Goal: Task Accomplishment & Management: Use online tool/utility

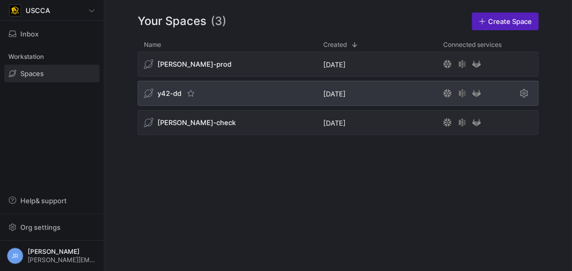
click at [160, 91] on span "y42-dd" at bounding box center [169, 93] width 24 height 8
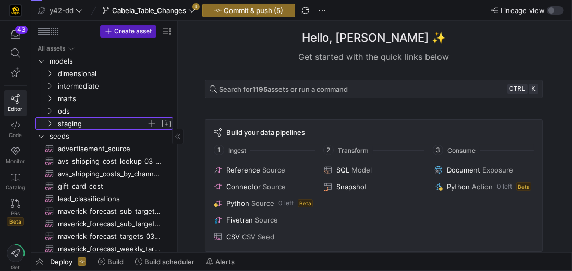
click at [78, 123] on span "staging" at bounding box center [102, 124] width 89 height 12
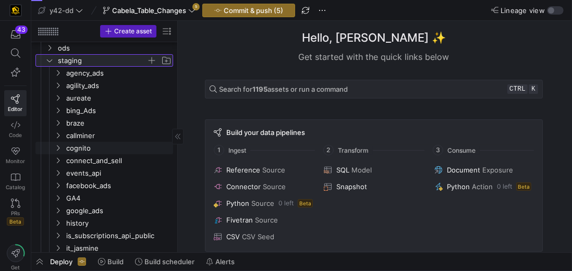
scroll to position [59, 0]
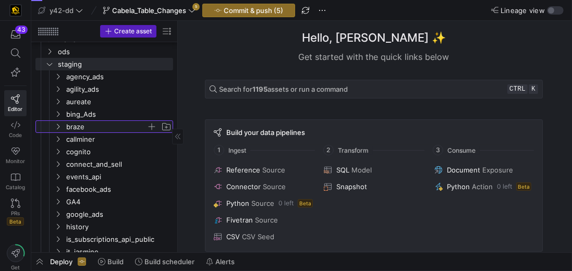
click at [77, 123] on span "braze" at bounding box center [106, 127] width 80 height 12
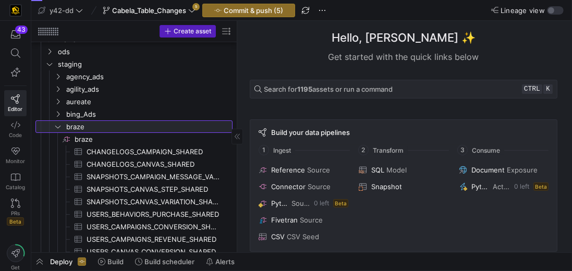
drag, startPoint x: 176, startPoint y: 146, endPoint x: 236, endPoint y: 151, distance: 59.6
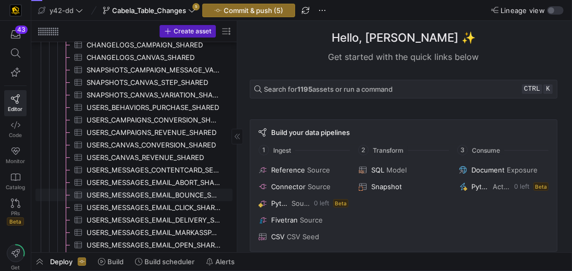
scroll to position [178, 0]
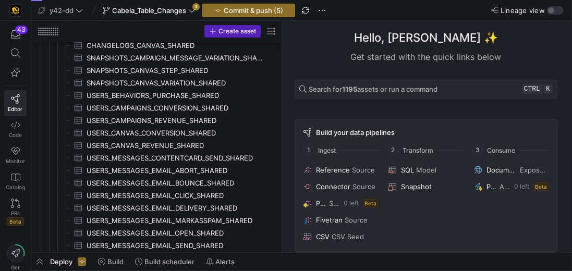
drag, startPoint x: 237, startPoint y: 174, endPoint x: 287, endPoint y: 176, distance: 50.6
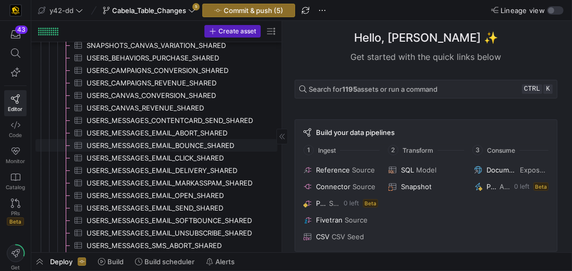
scroll to position [0, 0]
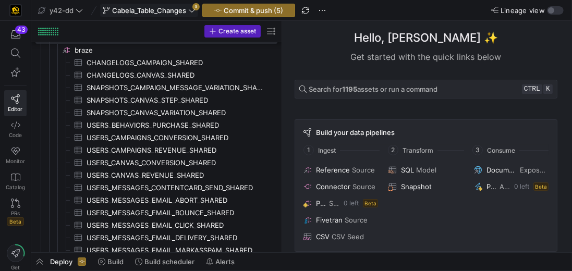
click at [152, 10] on span "Cabela_Table_Changes" at bounding box center [149, 10] width 74 height 8
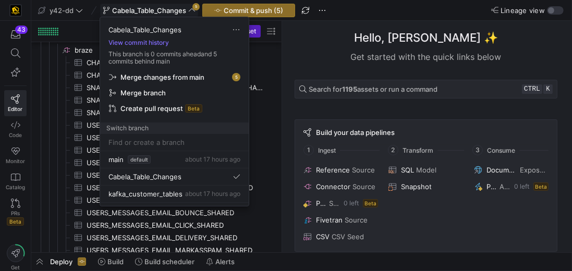
click at [152, 10] on div at bounding box center [286, 135] width 572 height 271
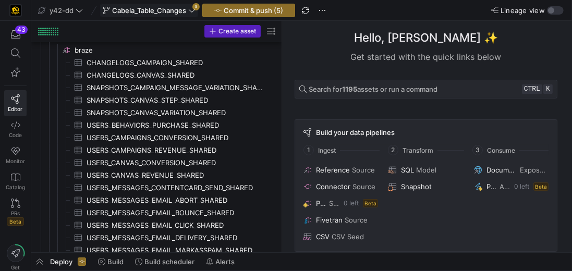
click at [196, 7] on span at bounding box center [149, 10] width 97 height 13
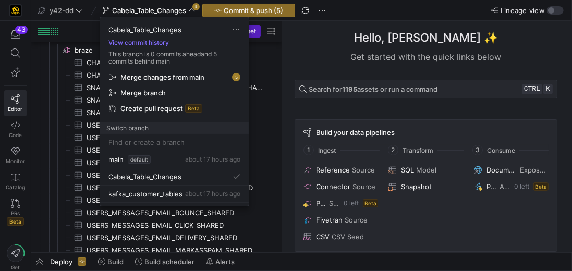
click at [192, 77] on span "Merge changes from main" at bounding box center [162, 77] width 84 height 8
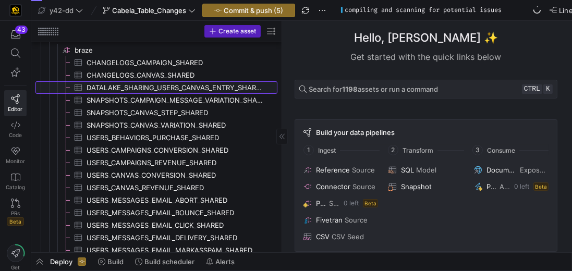
click at [217, 84] on span "DATALAKE_SHARING_USERS_CANVAS_ENTRY_SHARED_ALL​​​​​​​​​" at bounding box center [175, 88] width 179 height 12
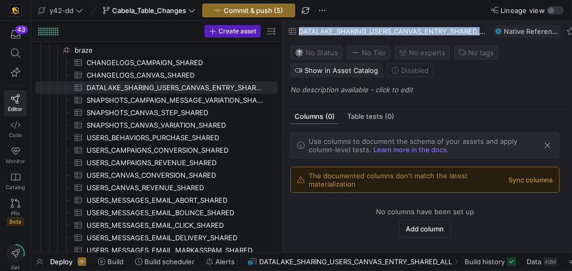
drag, startPoint x: 301, startPoint y: 30, endPoint x: 492, endPoint y: 32, distance: 191.8
click at [492, 32] on div "DATALAKE_SHARING_USERS_CANVAS_ENTRY_SHARED_ALL Native Reference" at bounding box center [432, 31] width 301 height 21
click at [43, 258] on span "button" at bounding box center [39, 262] width 17 height 18
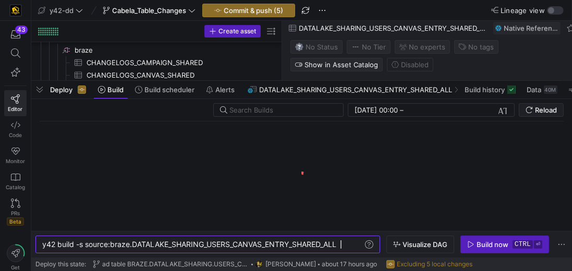
scroll to position [0, 297]
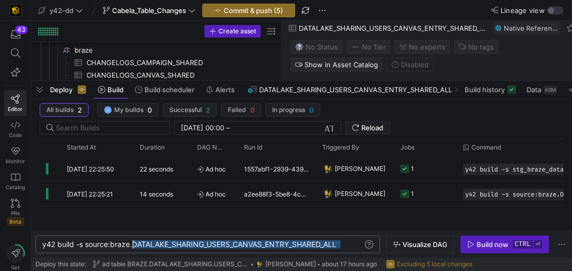
drag, startPoint x: 344, startPoint y: 244, endPoint x: 133, endPoint y: 246, distance: 211.0
click at [133, 246] on div "y42 build -s source:braze.DATALAKE_SHARING_USERS_C ANVAS_ENTRY_SHARED_ALL" at bounding box center [203, 244] width 322 height 8
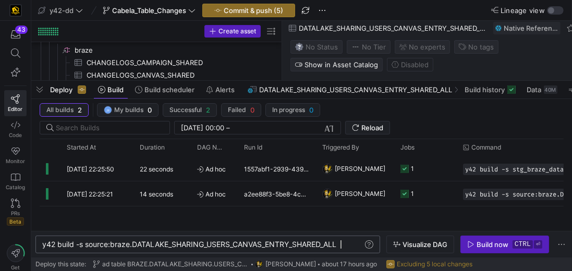
drag, startPoint x: 145, startPoint y: 244, endPoint x: 357, endPoint y: 247, distance: 211.6
click at [357, 247] on div "y42 build -s source:braze.DATALAKE_SHARING_USERS_C ANVAS_ENTRY_SHARED_ALL" at bounding box center [203, 244] width 322 height 8
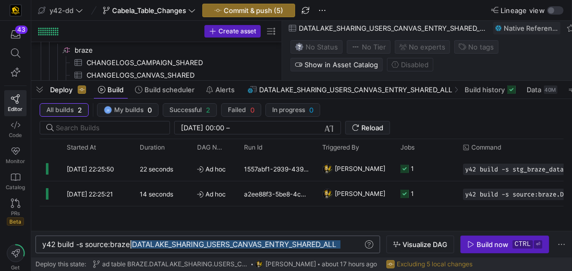
drag, startPoint x: 356, startPoint y: 247, endPoint x: 128, endPoint y: 246, distance: 228.2
click at [128, 246] on div "y42 build -s source:braze.DATALAKE_SHARING_USERS_C ANVAS_ENTRY_SHARED_ALL" at bounding box center [203, 244] width 322 height 8
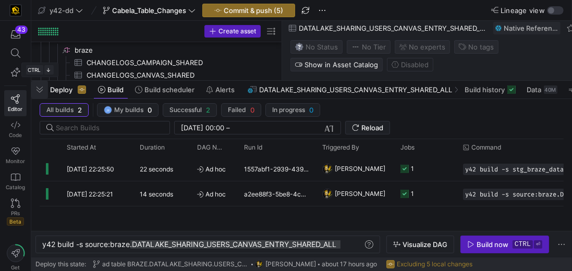
click at [38, 89] on span "button" at bounding box center [39, 90] width 17 height 18
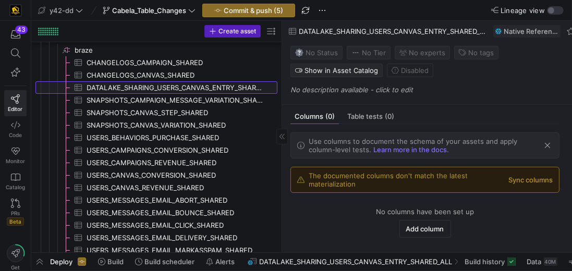
click at [206, 88] on span "DATALAKE_SHARING_USERS_CANVAS_ENTRY_SHARED_ALL​​​​​​​​​" at bounding box center [175, 88] width 179 height 12
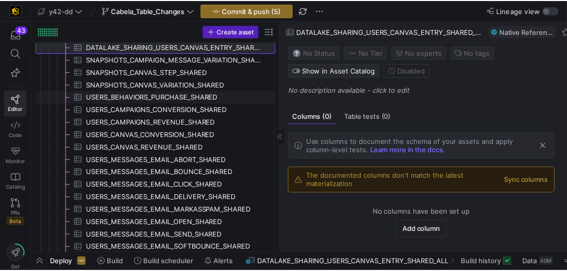
scroll to position [178, 0]
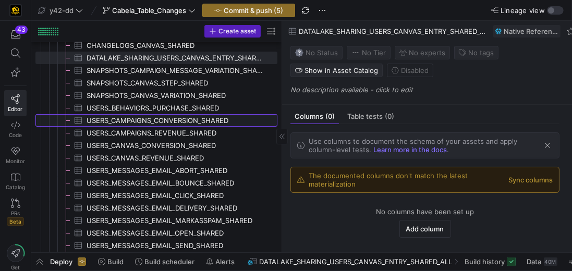
click at [186, 116] on span "USERS_CAMPAIGNS_CONVERSION_SHARED​​​​​​​​​" at bounding box center [175, 121] width 179 height 12
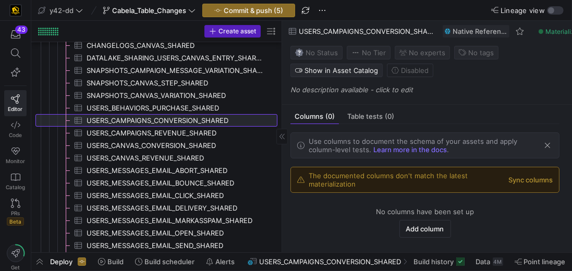
click at [184, 118] on span "USERS_CAMPAIGNS_CONVERSION_SHARED​​​​​​​​​" at bounding box center [175, 121] width 179 height 12
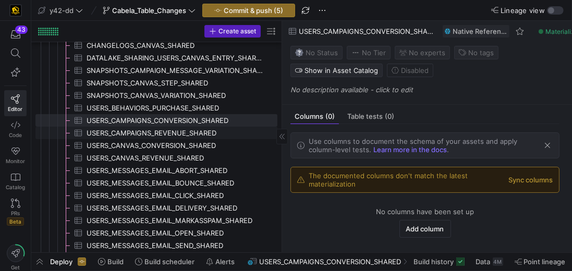
click at [202, 137] on span "USERS_CAMPAIGNS_REVENUE_SHARED​​​​​​​​​" at bounding box center [175, 133] width 179 height 12
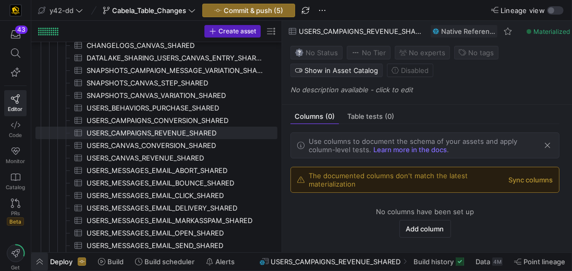
click at [43, 259] on span "button" at bounding box center [39, 262] width 17 height 18
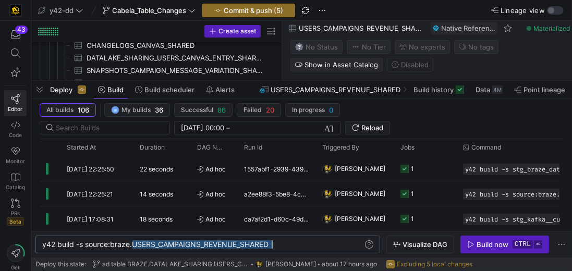
drag, startPoint x: 132, startPoint y: 244, endPoint x: 275, endPoint y: 251, distance: 142.9
click at [275, 249] on div "y42 build -s source:braze.USERS_CAMPAIGNS_REVENUE_ SHARED" at bounding box center [203, 244] width 322 height 8
drag, startPoint x: 237, startPoint y: 245, endPoint x: 204, endPoint y: 246, distance: 32.3
click at [204, 246] on div "y42 build -s source:braze.USERS_CAMPAIGNS_REVENUE_ SHARED" at bounding box center [203, 244] width 322 height 8
click at [282, 242] on div "y42 build -s source:braze.USERS_CAMPAIGNS_REVENUE_ SHARED" at bounding box center [203, 244] width 322 height 8
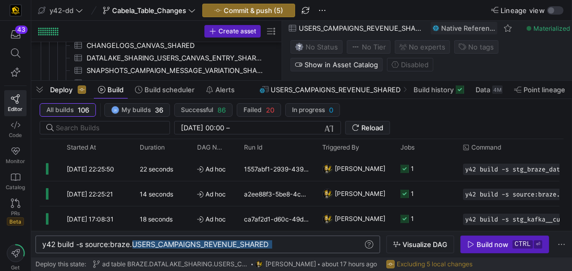
drag, startPoint x: 282, startPoint y: 242, endPoint x: 132, endPoint y: 242, distance: 150.1
click at [132, 242] on div "y42 build -s source:braze.USERS_CAMPAIGNS_REVENUE_ SHARED" at bounding box center [203, 244] width 322 height 8
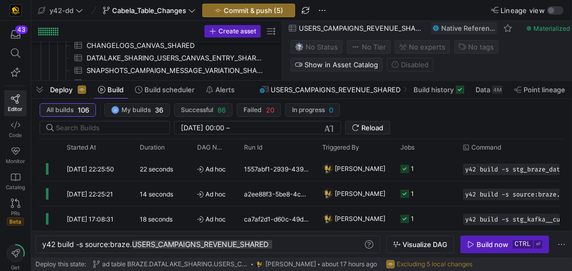
click at [366, 88] on span "USERS_CAMPAIGNS_REVENUE_SHARED" at bounding box center [336, 89] width 130 height 8
click at [390, 88] on span "USERS_CAMPAIGNS_REVENUE_SHARED" at bounding box center [336, 89] width 130 height 8
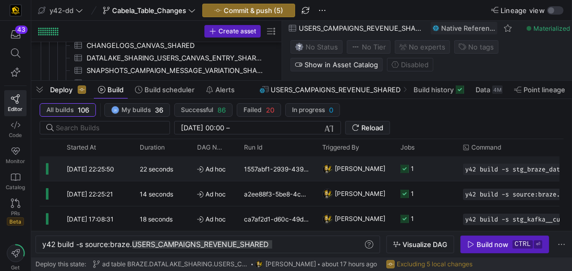
click at [162, 167] on y42-duration "22 seconds" at bounding box center [156, 169] width 33 height 8
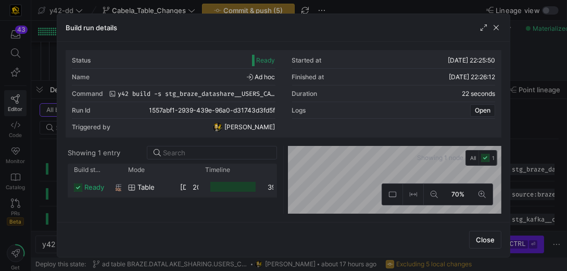
click at [141, 193] on span "table" at bounding box center [146, 187] width 17 height 20
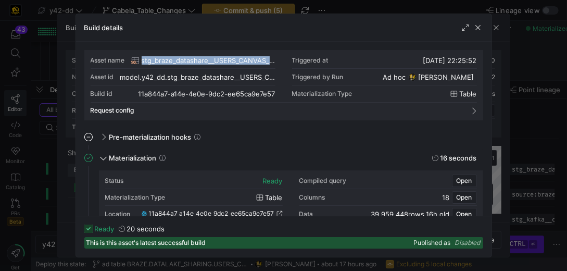
drag, startPoint x: 142, startPoint y: 60, endPoint x: 283, endPoint y: 59, distance: 141.2
click at [283, 59] on div "Asset name stg_braze_datashare__USERS_CANVAS_ENTRY_SHARED_ALL Triggered at [DAT…" at bounding box center [284, 77] width 387 height 50
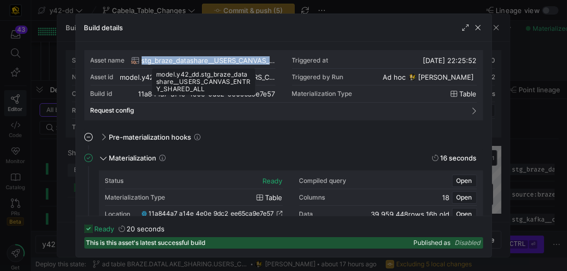
click at [272, 61] on span "stg_braze_datashare__USERS_CANVAS_ENTRY_SHARED_ALL" at bounding box center [209, 60] width 134 height 8
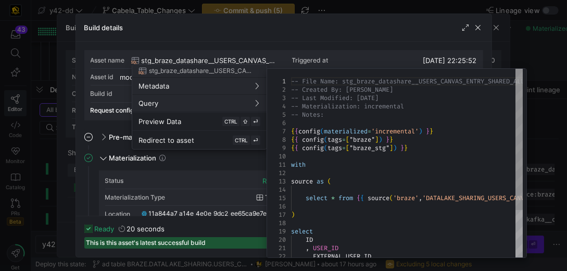
click at [430, 198] on div "-- File Name: stg_braze_datashare__USERS_CANVAS_EN TRY_SHARED_ALL.sql -- Create…" at bounding box center [467, 272] width 352 height 406
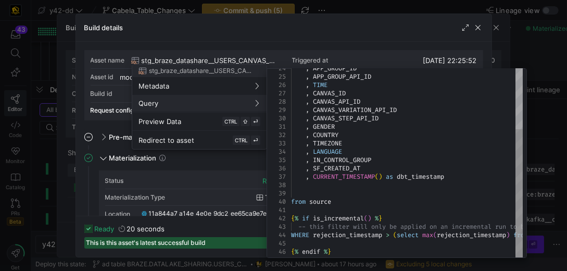
scroll to position [50, 0]
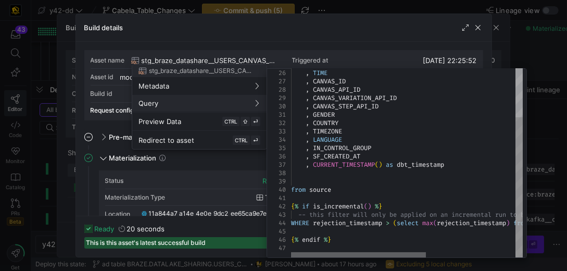
click at [326, 252] on div at bounding box center [358, 255] width 135 height 6
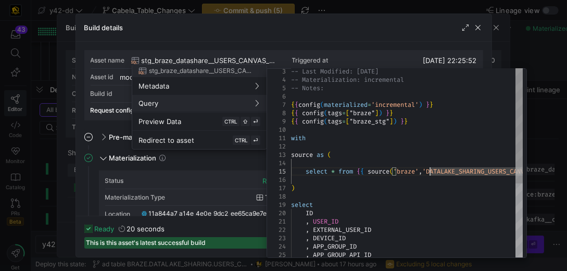
scroll to position [0, 0]
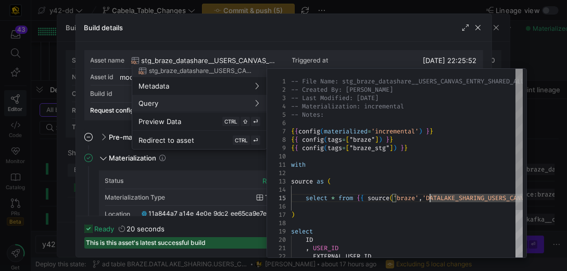
type textarea "-- File Name: stg_braze_datashare__USERS_CANVAS_ENTRY_SHARED_ALL.sql -- Created…"
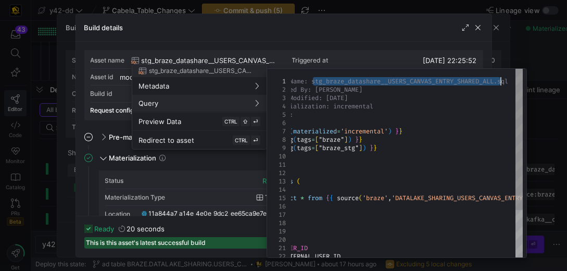
drag, startPoint x: 344, startPoint y: 81, endPoint x: 499, endPoint y: 81, distance: 155.3
click at [499, 81] on div "ID , USER_ID , EXTERNAL_USER_ID , DEVICE_ID , APP_GROUP_ID , APP_GROUP_API_ID ,…" at bounding box center [454, 272] width 386 height 406
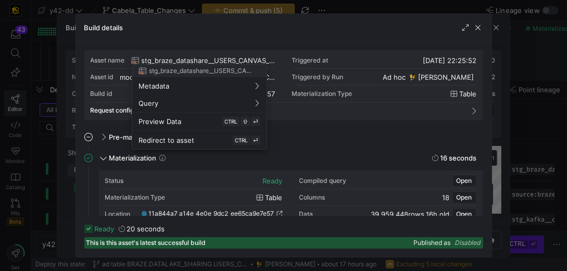
click at [307, 146] on div at bounding box center [283, 135] width 567 height 271
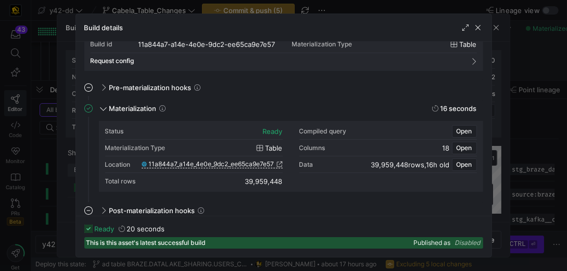
scroll to position [97, 0]
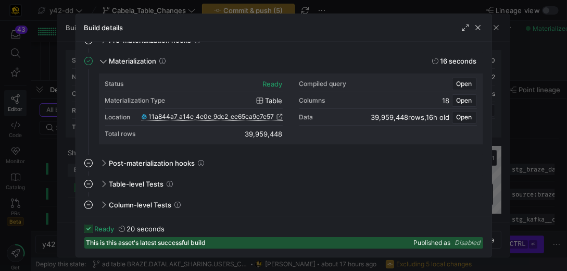
click at [263, 115] on span "11a844a7_a14e_4e0e_9dc2_ee65ca9e7e57" at bounding box center [212, 116] width 126 height 7
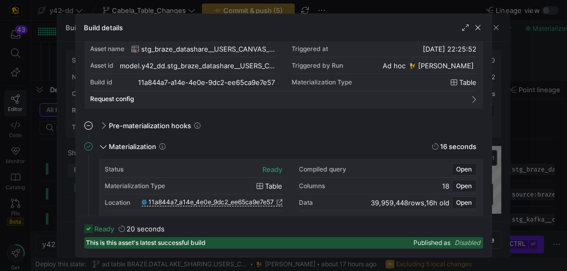
scroll to position [0, 0]
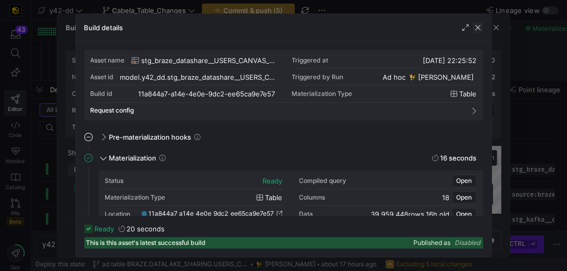
click at [476, 30] on span "button" at bounding box center [478, 27] width 10 height 10
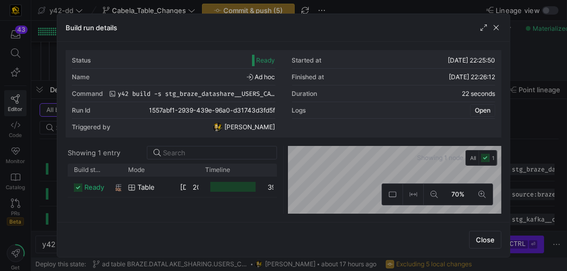
click at [482, 112] on span "Open" at bounding box center [483, 110] width 16 height 7
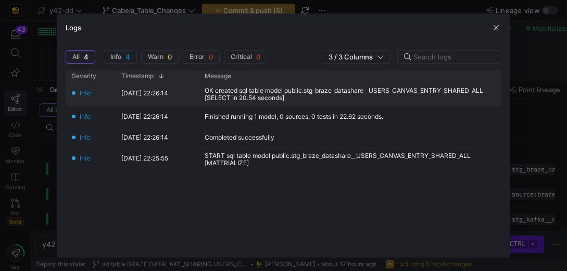
click at [310, 87] on div "OK created sql table model public.stg_braze_datashare__USERS_CANVAS_ENTRY_SHARE…" at bounding box center [352, 94] width 295 height 15
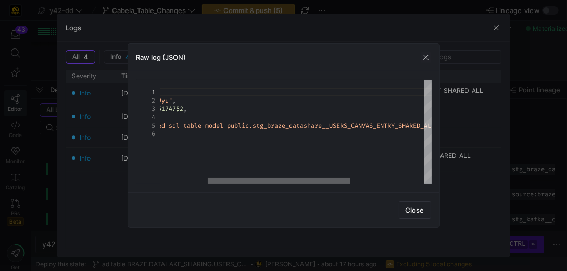
click at [323, 184] on div at bounding box center [279, 181] width 143 height 6
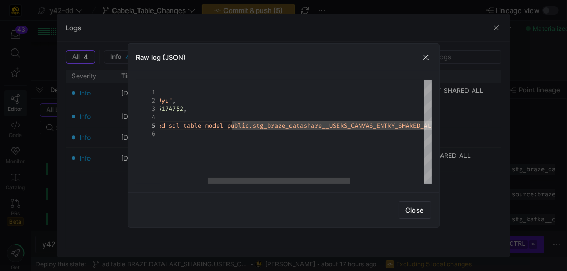
click at [231, 126] on div "{ "id" : "e7a3wpwtmvaiu9yu" , "written_at" : 1755635174752 , "severity" : "Info…" at bounding box center [321, 132] width 502 height 104
click at [413, 209] on span "Close" at bounding box center [415, 210] width 19 height 8
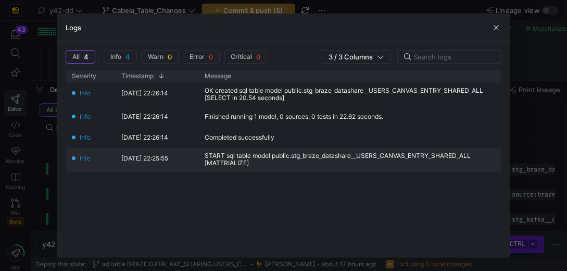
click at [303, 155] on div "START sql table model public.stg_braze_datashare__USERS_CANVAS_ENTRY_SHARED_ALL…" at bounding box center [352, 159] width 295 height 15
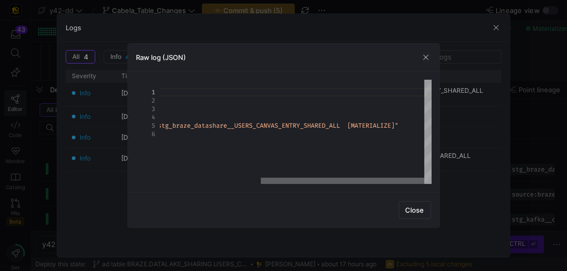
click at [425, 184] on div at bounding box center [343, 181] width 164 height 6
click at [422, 217] on span "button" at bounding box center [415, 210] width 31 height 17
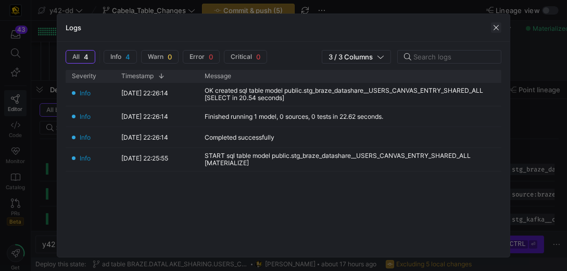
click at [495, 22] on span "button" at bounding box center [496, 27] width 10 height 10
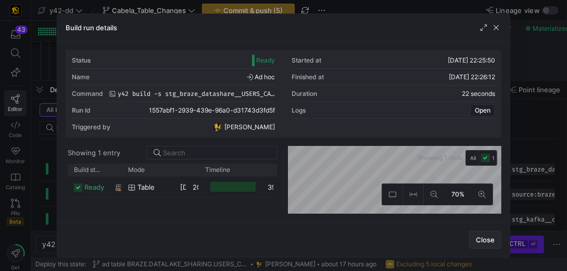
click at [491, 241] on span "Close" at bounding box center [485, 240] width 19 height 8
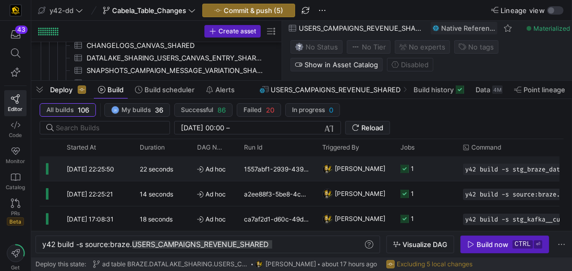
click at [254, 167] on div "1557abf1-2939-439e-96a0-d31743d3fd5f" at bounding box center [277, 168] width 78 height 24
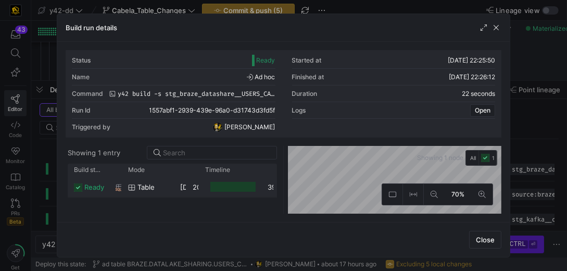
click at [234, 189] on div at bounding box center [233, 187] width 45 height 10
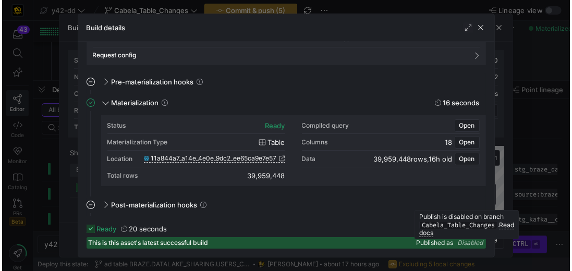
scroll to position [97, 0]
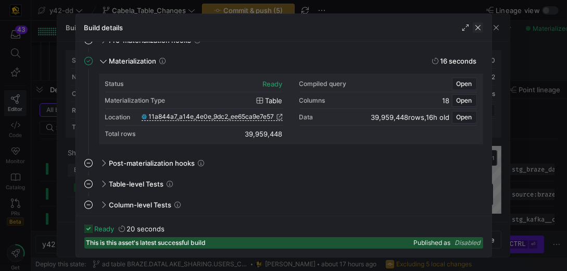
click at [480, 27] on span "button" at bounding box center [478, 27] width 10 height 10
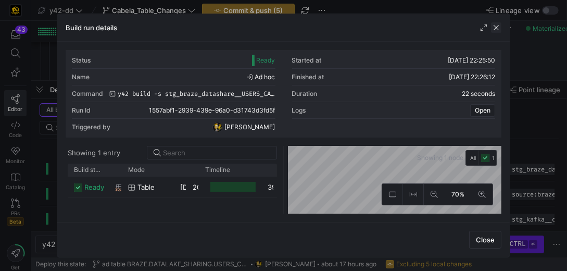
click at [498, 26] on span "button" at bounding box center [496, 27] width 10 height 10
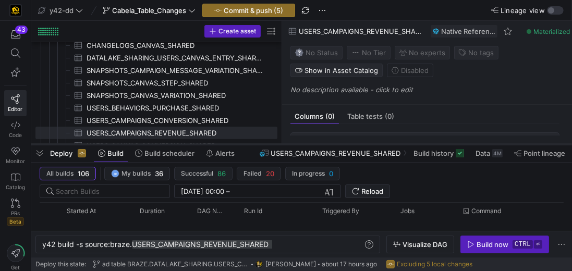
drag, startPoint x: 192, startPoint y: 80, endPoint x: 196, endPoint y: 144, distance: 63.7
click at [196, 144] on div at bounding box center [301, 144] width 540 height 4
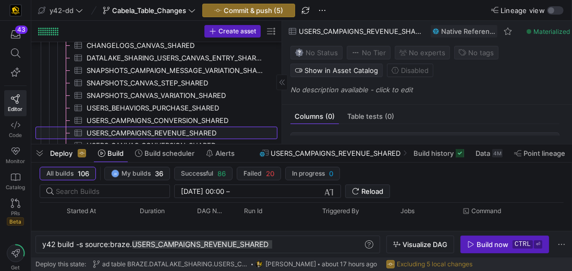
click at [193, 132] on span "USERS_CAMPAIGNS_REVENUE_SHARED​​​​​​​​​" at bounding box center [175, 133] width 179 height 12
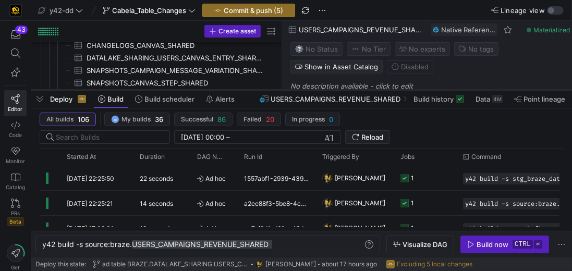
drag, startPoint x: 238, startPoint y: 144, endPoint x: 243, endPoint y: 90, distance: 54.4
click at [243, 90] on div at bounding box center [301, 90] width 540 height 4
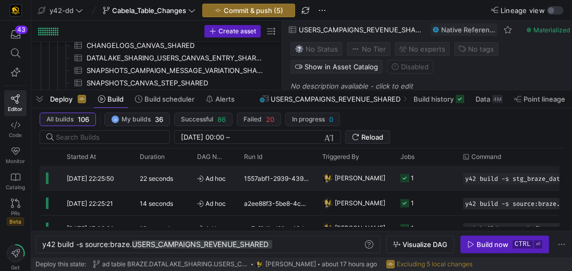
click at [166, 176] on y42-duration "22 seconds" at bounding box center [156, 179] width 33 height 8
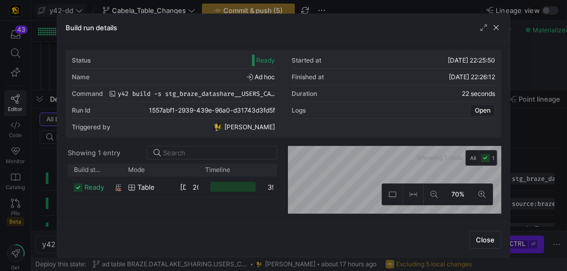
drag, startPoint x: 495, startPoint y: 239, endPoint x: 70, endPoint y: 9, distance: 483.6
click at [494, 239] on span "Close" at bounding box center [485, 240] width 19 height 8
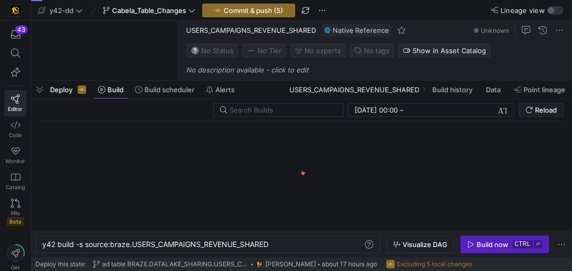
type textarea "y42 build -s source:braze.USERS_CAMPAIGNS_REVENUE_SHARED"
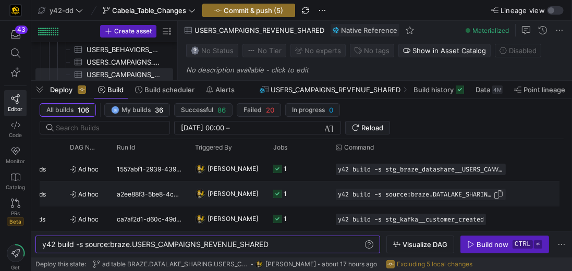
click at [454, 192] on span "y42 build -s source:braze.DATALAKE_SHARING_USERS_CANVAS_ENTRY_SHARED_ALL" at bounding box center [415, 194] width 155 height 7
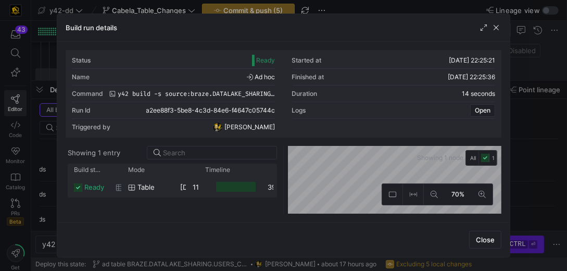
click at [222, 188] on div at bounding box center [236, 187] width 40 height 10
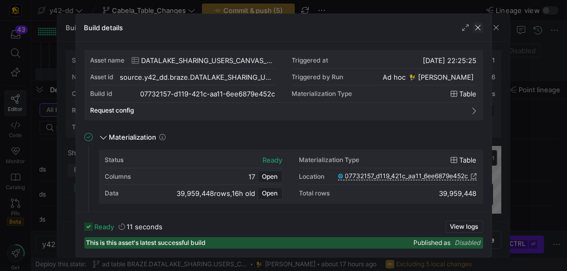
click at [478, 30] on span "button" at bounding box center [478, 27] width 10 height 10
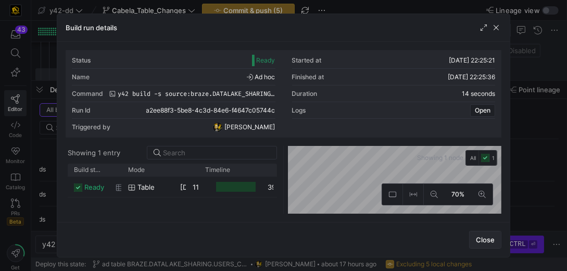
click at [490, 238] on span "Close" at bounding box center [485, 240] width 19 height 8
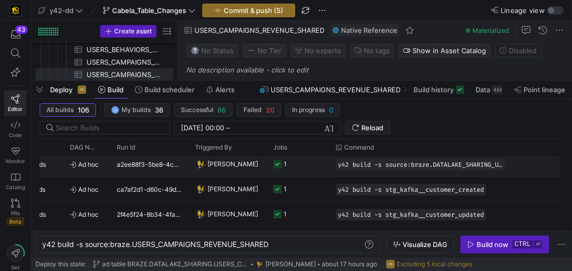
scroll to position [46, 0]
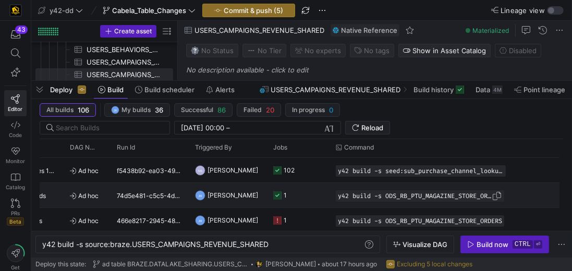
click at [379, 197] on span "y42 build -s ODS_RB_PTU_MAGAZINE_STORE_ORDERS" at bounding box center [415, 195] width 154 height 7
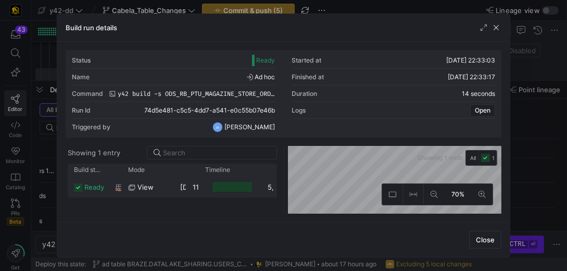
click at [132, 186] on icon at bounding box center [131, 187] width 7 height 7
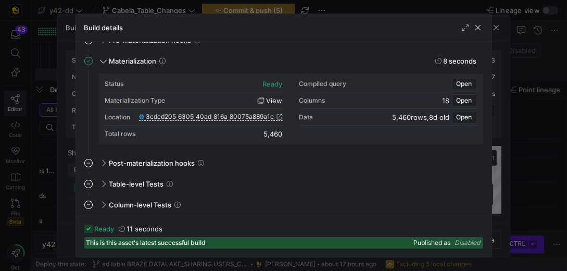
scroll to position [0, 0]
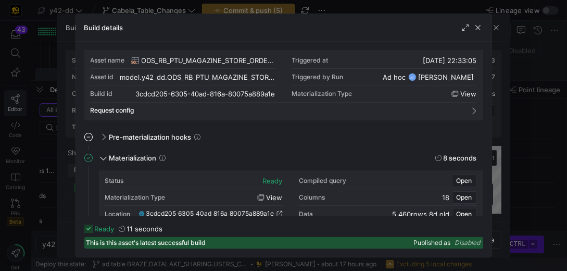
click at [232, 60] on span "ODS_RB_PTU_MAGAZINE_STORE_ORDERS" at bounding box center [209, 60] width 134 height 8
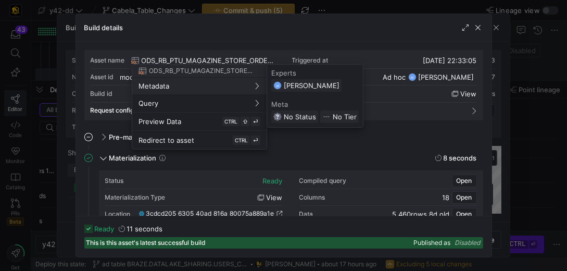
click at [253, 84] on icon at bounding box center [256, 85] width 7 height 7
click at [258, 85] on icon at bounding box center [256, 86] width 3 height 6
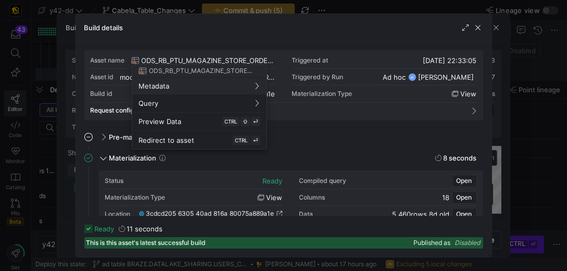
click at [331, 147] on div at bounding box center [283, 135] width 567 height 271
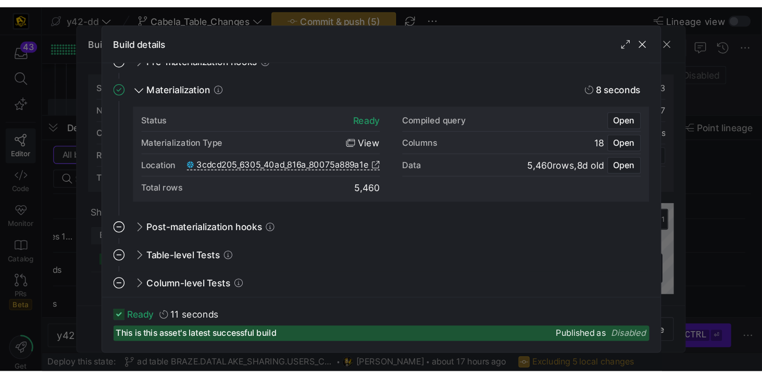
scroll to position [97, 0]
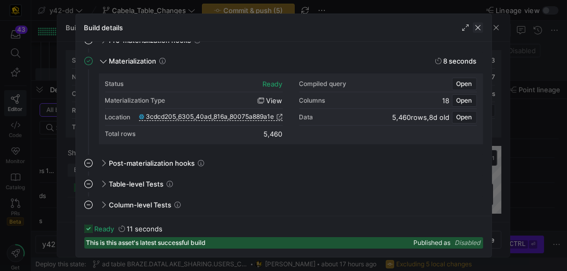
click at [481, 23] on span "button" at bounding box center [478, 27] width 10 height 10
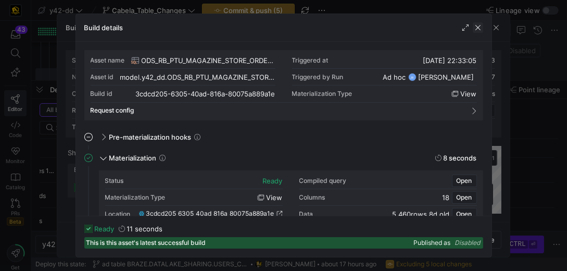
click at [481, 30] on span "button" at bounding box center [478, 27] width 10 height 10
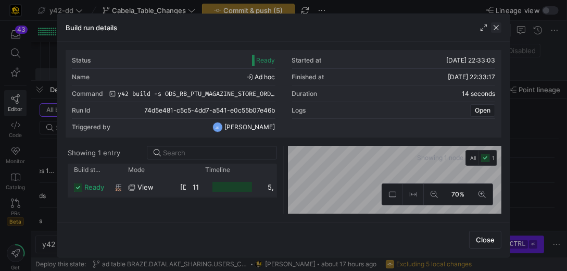
click at [497, 28] on span "button" at bounding box center [496, 27] width 10 height 10
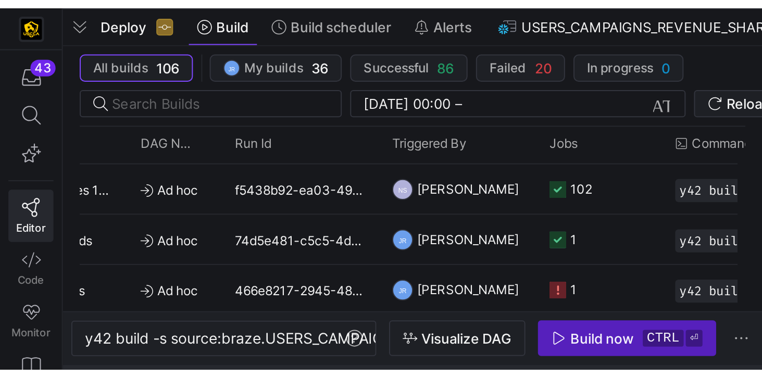
scroll to position [0, 0]
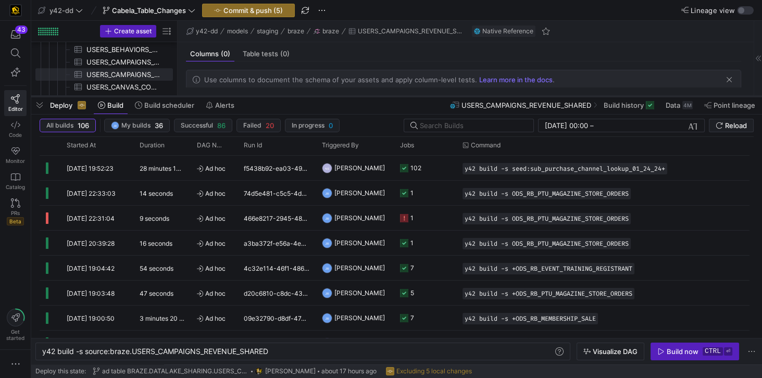
drag, startPoint x: 309, startPoint y: 188, endPoint x: 314, endPoint y: 96, distance: 91.9
click at [314, 96] on div at bounding box center [396, 96] width 731 height 4
click at [226, 190] on span "Ad hoc" at bounding box center [214, 193] width 34 height 24
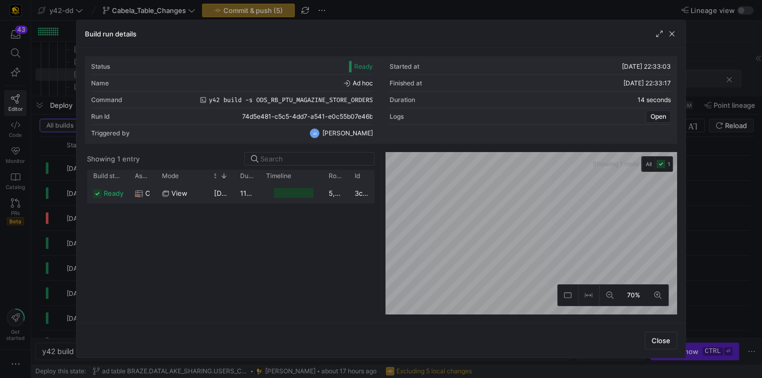
click at [174, 193] on span "view" at bounding box center [179, 193] width 16 height 20
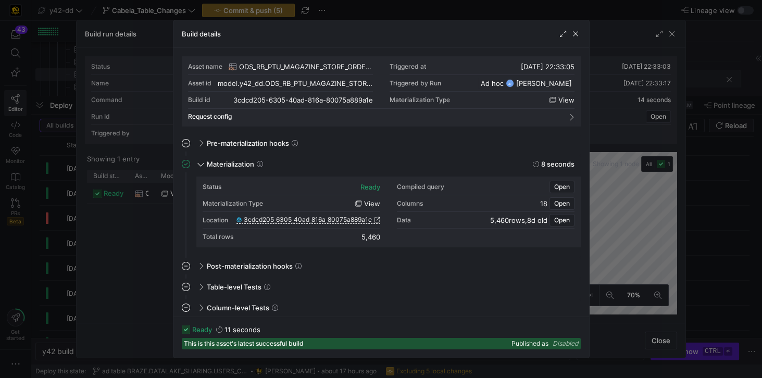
click at [352, 68] on span "ODS_RB_PTU_MAGAZINE_STORE_ORDERS" at bounding box center [306, 67] width 134 height 8
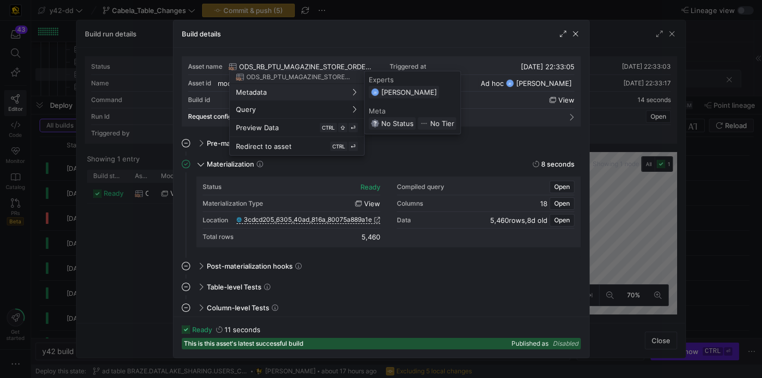
click at [351, 92] on icon at bounding box center [354, 92] width 7 height 7
click at [483, 153] on div at bounding box center [381, 189] width 762 height 378
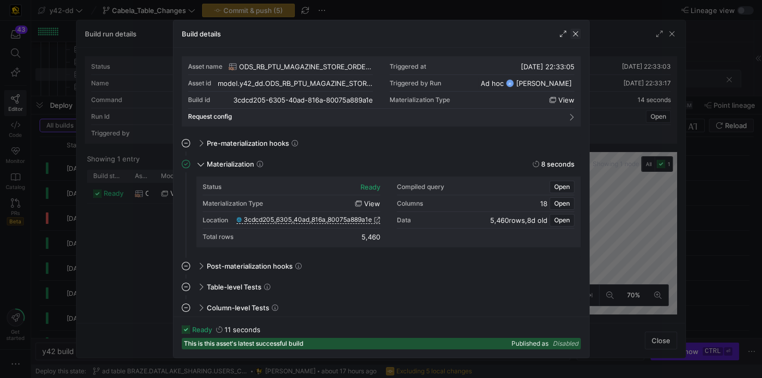
click at [571, 34] on span "button" at bounding box center [576, 34] width 10 height 10
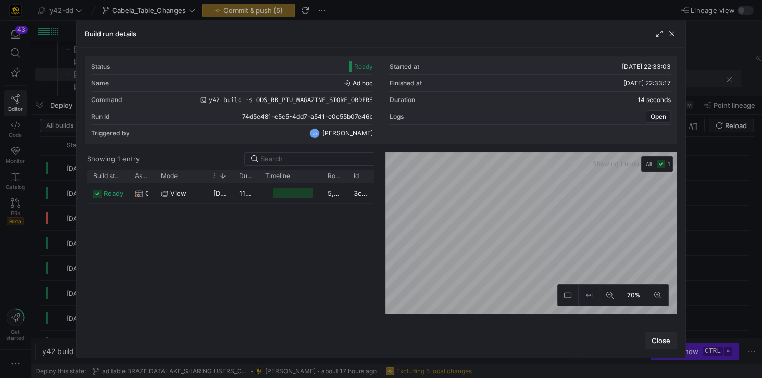
click at [571, 270] on span "button" at bounding box center [661, 340] width 31 height 17
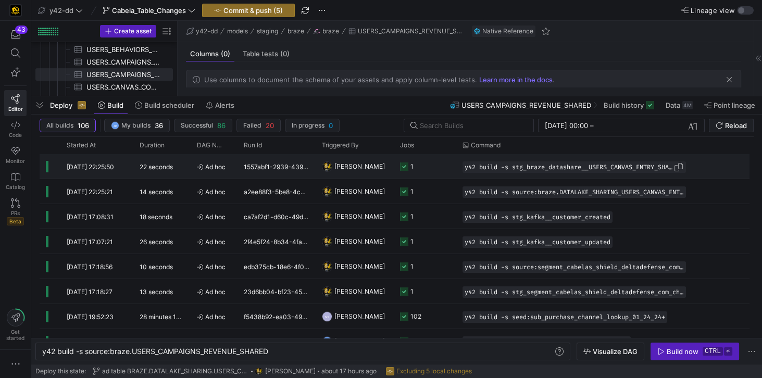
click at [563, 169] on span "y42 build -s stg_braze_datashare__USERS_CANVAS_ENTRY_SHARED_ALL" at bounding box center [569, 167] width 209 height 7
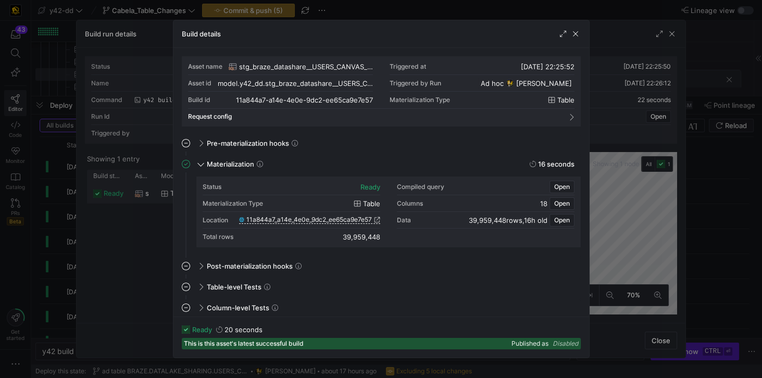
click at [291, 67] on span "stg_braze_datashare__USERS_CANVAS_ENTRY_SHARED_ALL" at bounding box center [306, 67] width 134 height 8
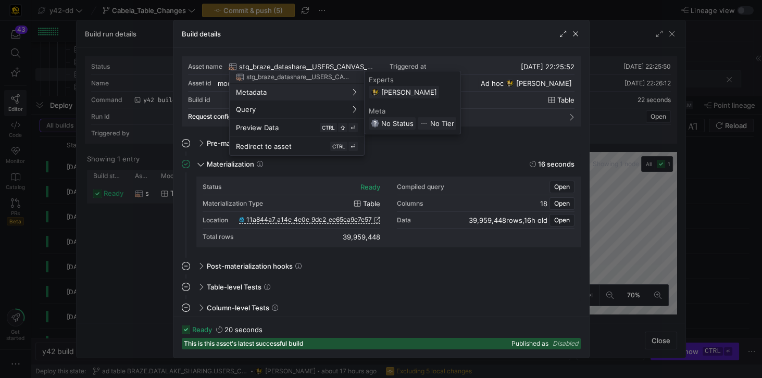
click at [296, 88] on span "Metadata" at bounding box center [297, 92] width 122 height 8
click at [355, 92] on icon at bounding box center [354, 92] width 3 height 6
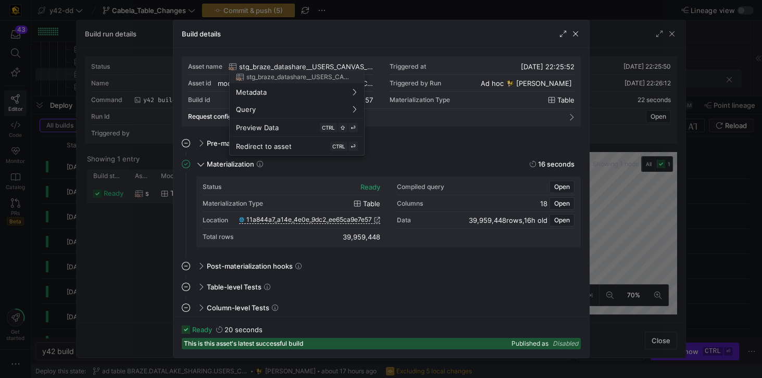
click at [401, 137] on div at bounding box center [381, 189] width 762 height 378
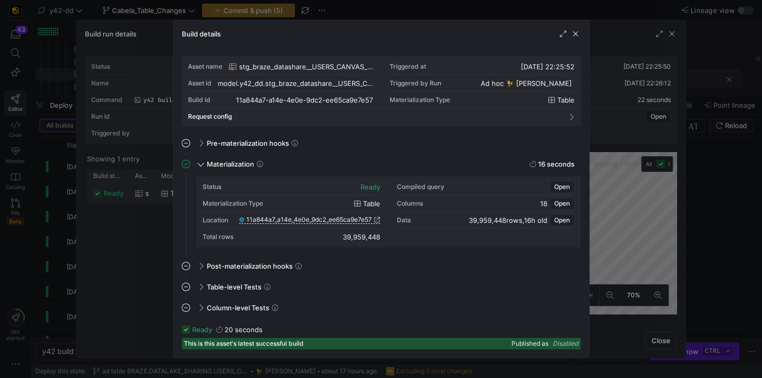
click at [559, 101] on span "table" at bounding box center [566, 100] width 17 height 8
click at [467, 99] on div "Materialization Type table" at bounding box center [482, 100] width 185 height 17
click at [571, 97] on span "table" at bounding box center [566, 100] width 17 height 8
click at [365, 102] on span "button" at bounding box center [368, 100] width 10 height 10
click at [557, 219] on span "Open" at bounding box center [562, 220] width 16 height 7
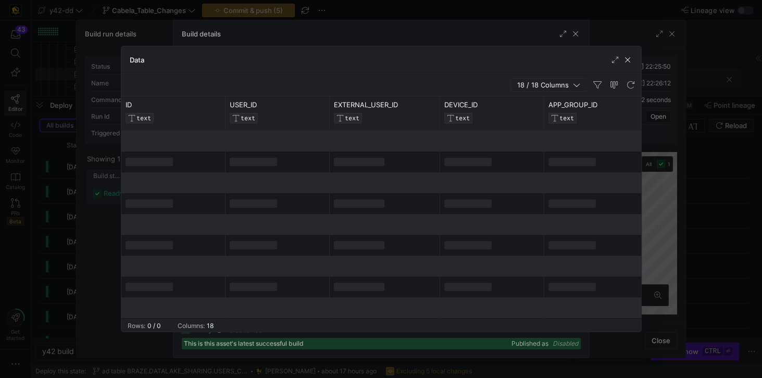
click at [354, 270] on div at bounding box center [385, 287] width 110 height 21
click at [571, 62] on span "button" at bounding box center [628, 60] width 10 height 10
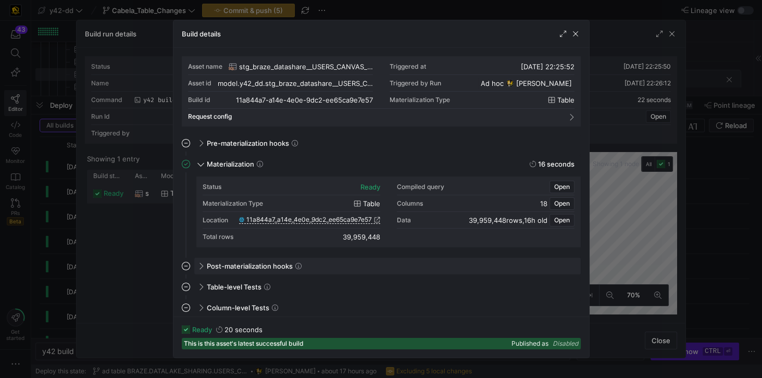
scroll to position [2, 0]
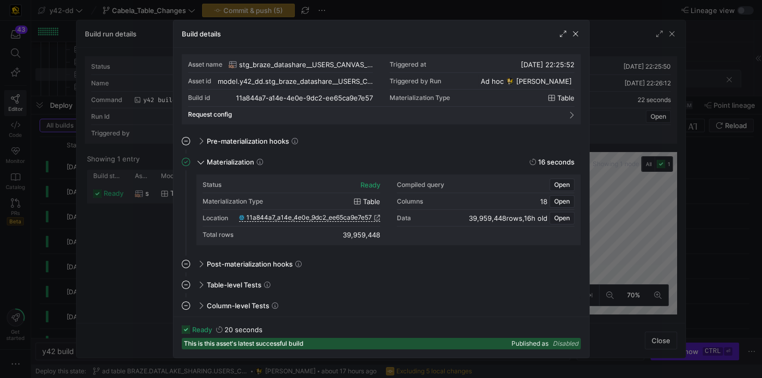
click at [310, 63] on span "stg_braze_datashare__USERS_CANVAS_ENTRY_SHARED_ALL" at bounding box center [306, 64] width 134 height 8
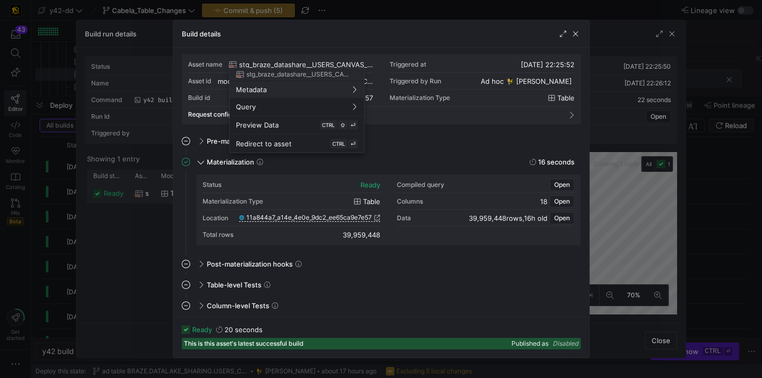
click at [341, 73] on span "stg_braze_datashare__USERS_CANVAS_ENTRY_SHARED_ALL" at bounding box center [298, 74] width 105 height 7
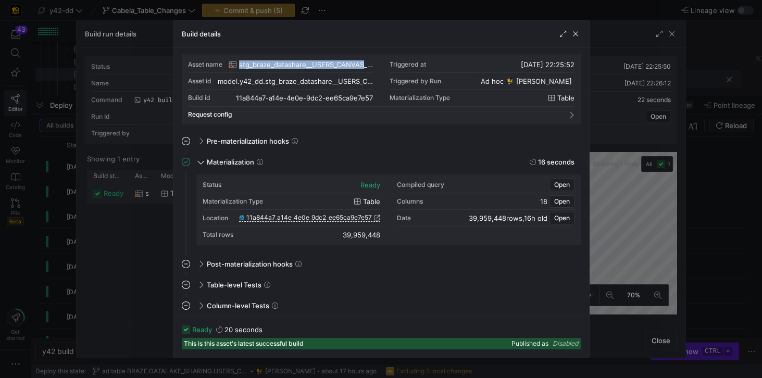
drag, startPoint x: 225, startPoint y: 63, endPoint x: 365, endPoint y: 66, distance: 140.2
click at [365, 66] on div "Asset name stg_braze_datashare__USERS_CANVAS_ENTRY_SHARED_ALL" at bounding box center [280, 64] width 185 height 17
click at [571, 34] on span "button" at bounding box center [576, 34] width 10 height 10
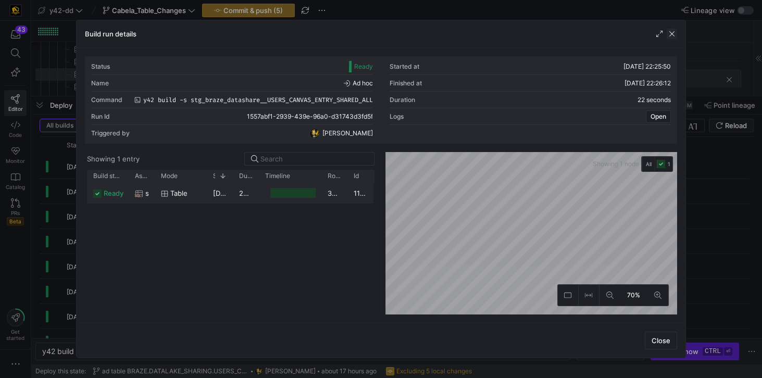
click at [571, 36] on span "button" at bounding box center [672, 34] width 10 height 10
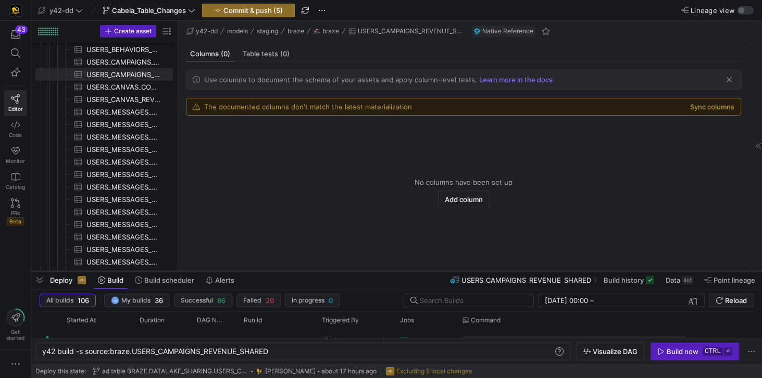
drag, startPoint x: 249, startPoint y: 96, endPoint x: 242, endPoint y: 271, distance: 175.2
click at [242, 270] on div at bounding box center [396, 271] width 731 height 4
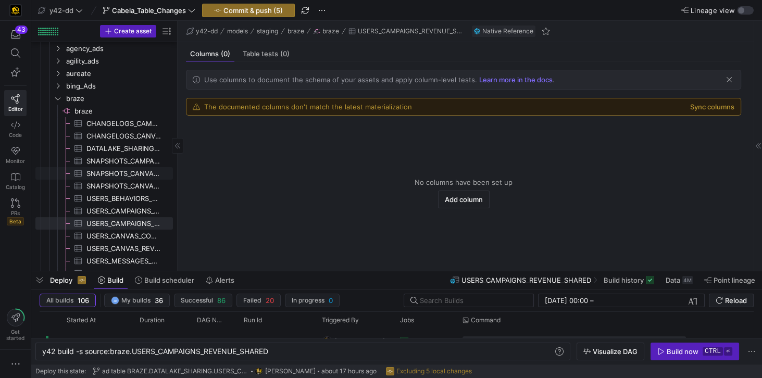
scroll to position [88, 0]
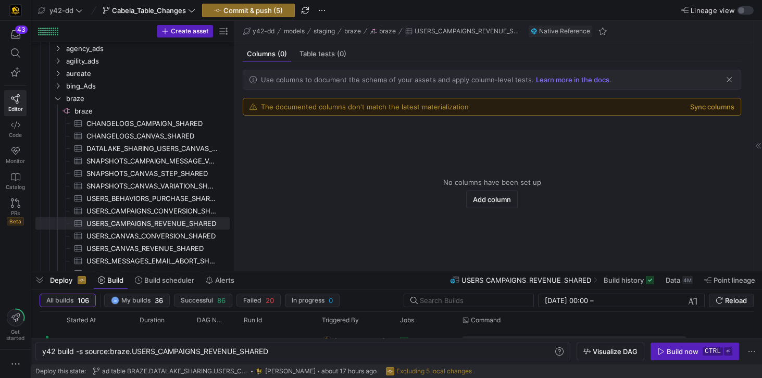
drag, startPoint x: 178, startPoint y: 163, endPoint x: 235, endPoint y: 168, distance: 57.0
click at [235, 168] on as-split "Create asset Drag here to set row groups Drag here to set column labels Group 1…" at bounding box center [396, 146] width 731 height 250
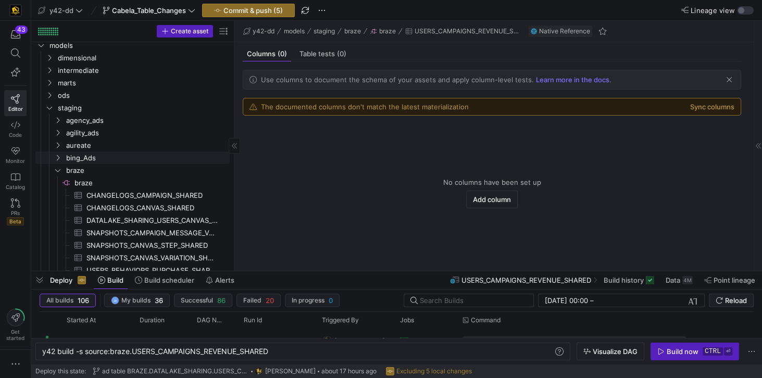
scroll to position [0, 0]
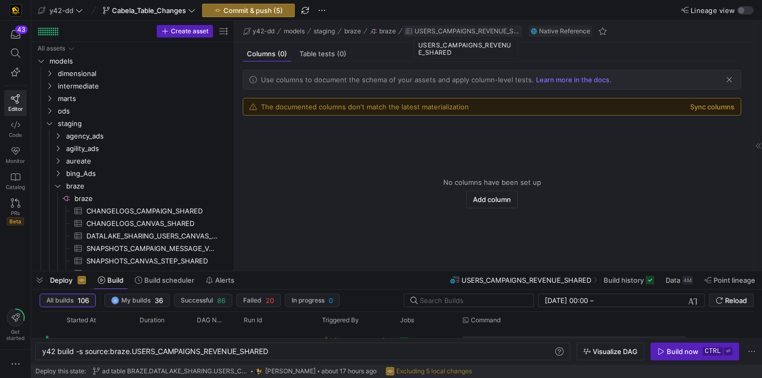
click at [488, 31] on span "USERS_CAMPAIGNS_REVENUE_SHARED" at bounding box center [467, 31] width 105 height 7
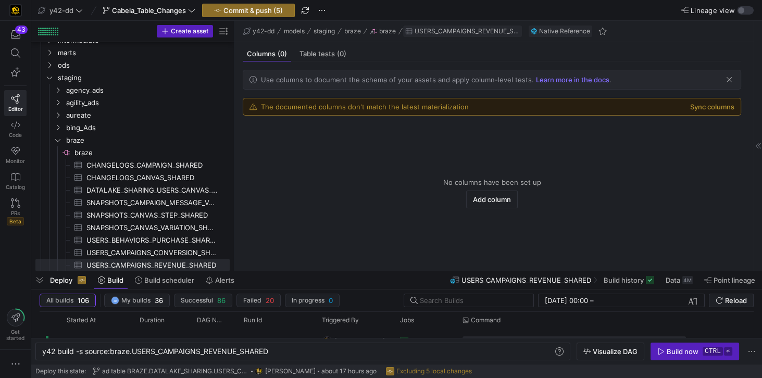
scroll to position [46, 0]
click at [488, 31] on span "USERS_CAMPAIGNS_REVENUE_SHARED" at bounding box center [467, 31] width 105 height 7
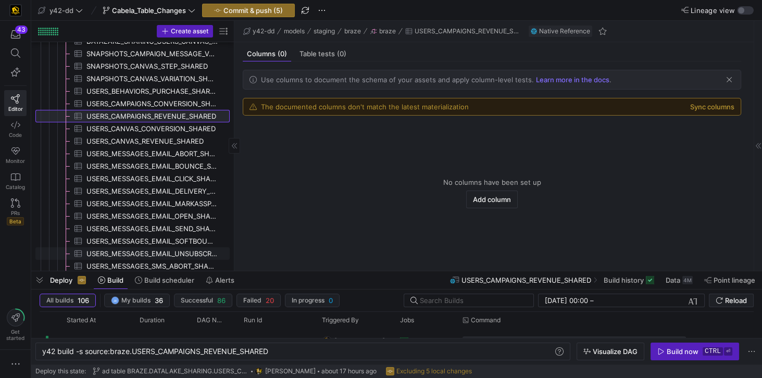
scroll to position [135, 0]
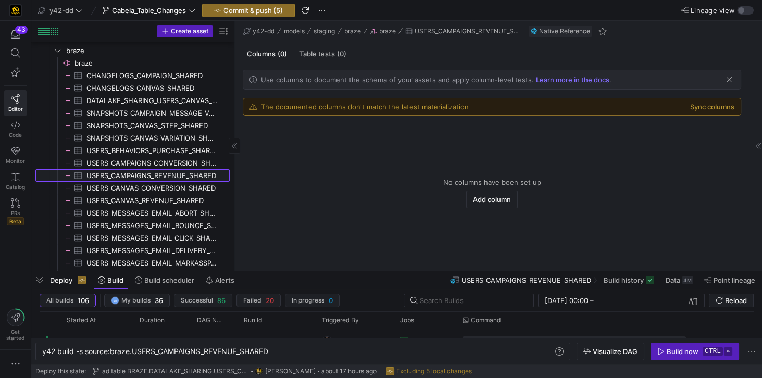
click at [190, 178] on span "USERS_CAMPAIGNS_REVENUE_SHARED​​​​​​​​​" at bounding box center [151, 176] width 131 height 12
click at [360, 153] on y42-empty-state "No columns have been set up Add column" at bounding box center [492, 193] width 499 height 139
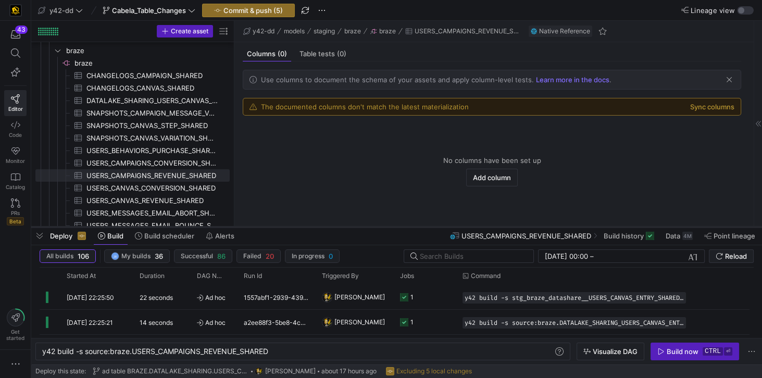
drag, startPoint x: 355, startPoint y: 271, endPoint x: 365, endPoint y: 227, distance: 45.3
click at [365, 227] on div at bounding box center [396, 227] width 731 height 4
click at [466, 236] on span "USERS_CAMPAIGNS_REVENUE_SHARED" at bounding box center [527, 236] width 130 height 8
click at [452, 236] on icon at bounding box center [452, 235] width 2 height 2
click at [571, 236] on icon at bounding box center [596, 236] width 4 height 6
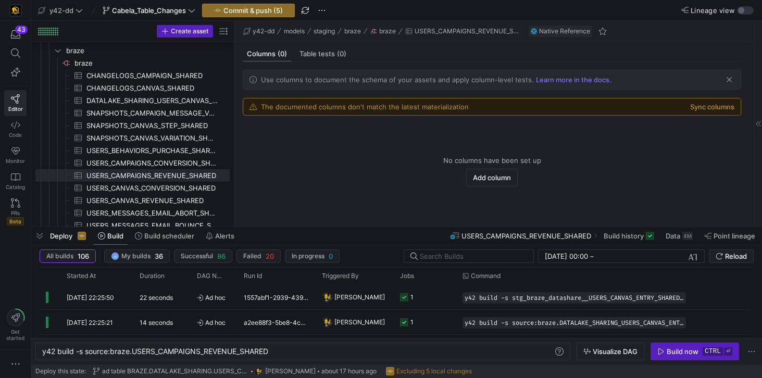
click at [571, 237] on span "USERS_CAMPAIGNS_REVENUE_SHARED" at bounding box center [527, 236] width 130 height 8
click at [571, 238] on span "Point lineage" at bounding box center [730, 236] width 51 height 8
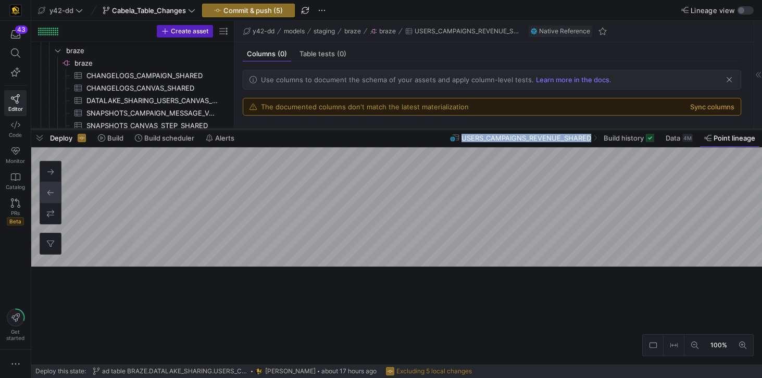
drag, startPoint x: 336, startPoint y: 227, endPoint x: 361, endPoint y: 129, distance: 101.0
click at [361, 129] on div at bounding box center [396, 129] width 731 height 4
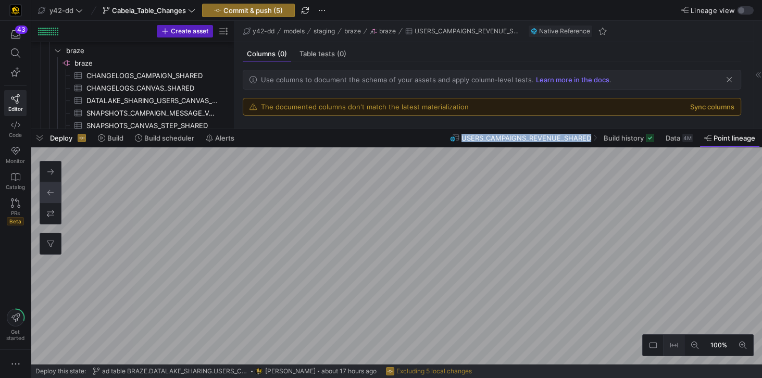
click at [571, 270] on div "100%" at bounding box center [396, 255] width 731 height 217
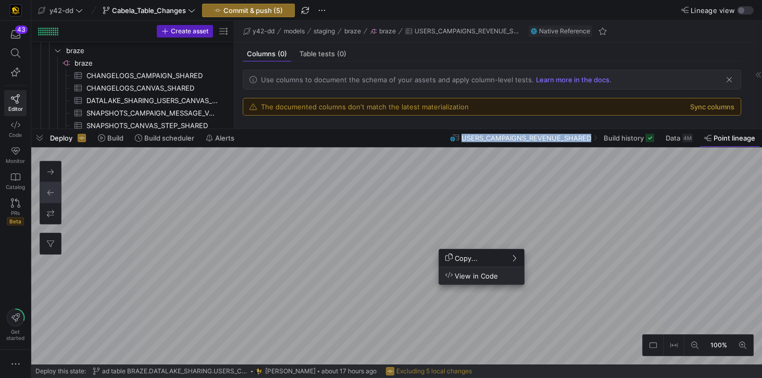
click at [458, 270] on span "View in Code" at bounding box center [472, 275] width 53 height 9
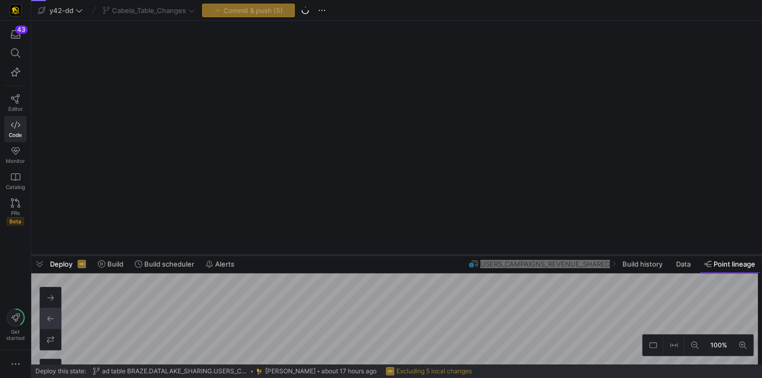
drag, startPoint x: 349, startPoint y: 128, endPoint x: 340, endPoint y: 254, distance: 126.4
click at [340, 254] on div at bounding box center [396, 255] width 731 height 4
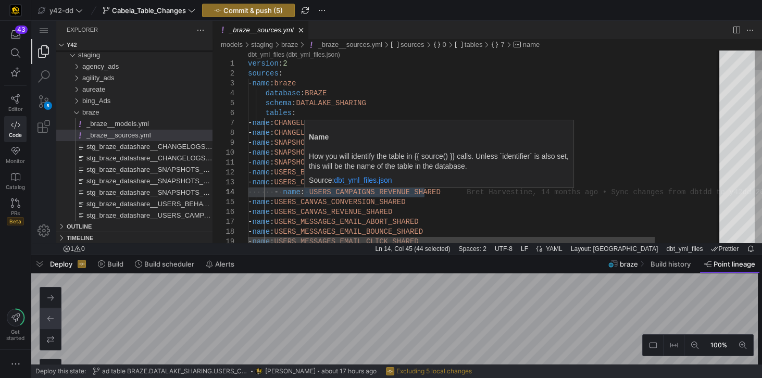
click at [367, 180] on link "dbt_yml_files.json" at bounding box center [363, 180] width 58 height 8
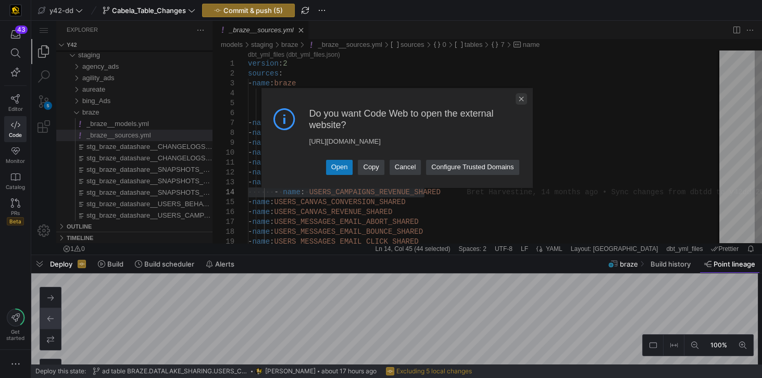
click at [523, 98] on link "Close Dialog" at bounding box center [521, 98] width 11 height 11
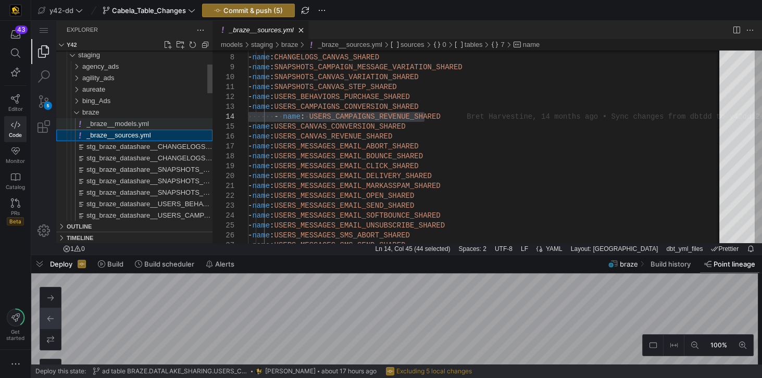
click at [117, 121] on span "_braze__models.yml" at bounding box center [117, 124] width 63 height 8
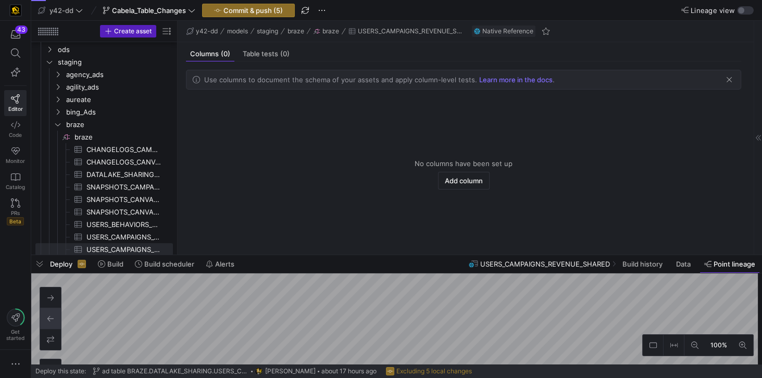
scroll to position [61, 0]
click at [113, 170] on span "DATALAKE_SHARING_USERS_CANVAS_ENTRY_SHARED_ALL​​​​​​​​​" at bounding box center [123, 175] width 75 height 12
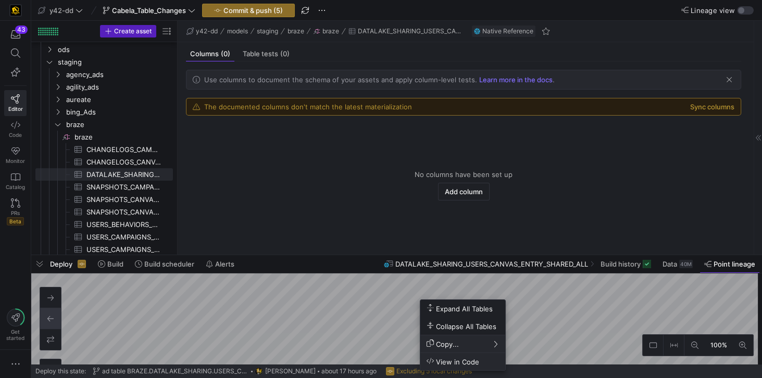
click at [459, 270] on span "View in Code" at bounding box center [453, 361] width 53 height 9
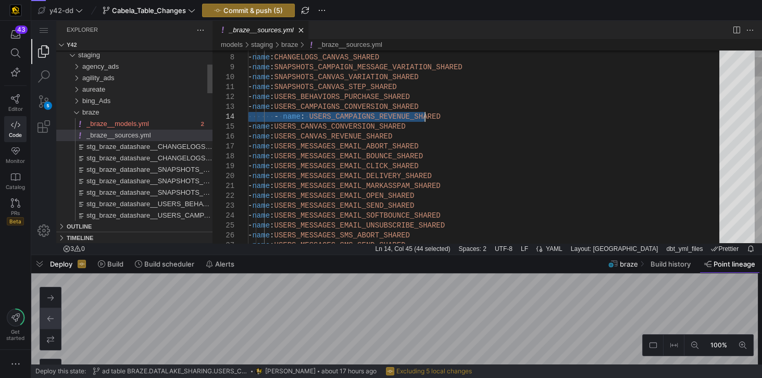
type textarea "version: 2 sources: - name: braze database: BRAZE schema: DATALAKE_SHARING tabl…"
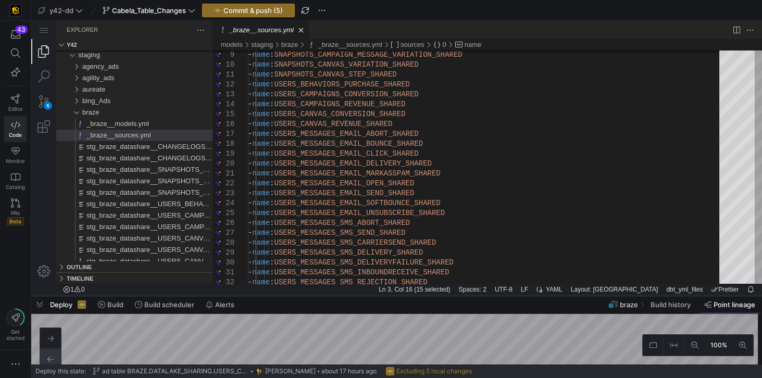
drag, startPoint x: 432, startPoint y: 254, endPoint x: 424, endPoint y: 295, distance: 41.4
click at [424, 270] on div at bounding box center [396, 296] width 731 height 4
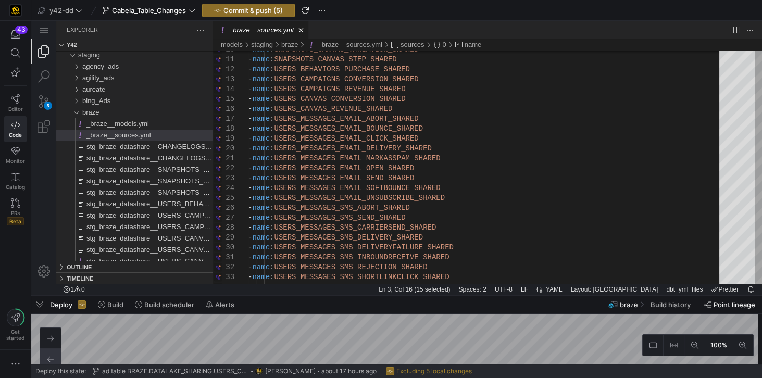
click at [515, 10] on y42-top-nav "y42-dd Cabela_Table_Changes Commit & push (5)" at bounding box center [396, 10] width 731 height 21
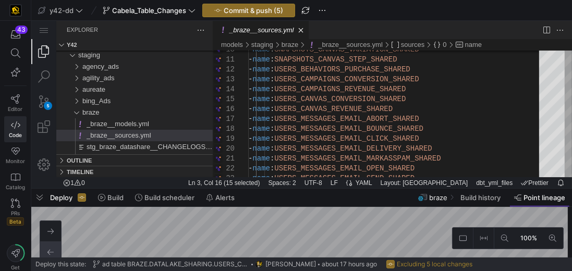
click at [460, 9] on y42-top-nav "y42-dd Cabela_Table_Changes Commit & push (5)" at bounding box center [301, 10] width 540 height 21
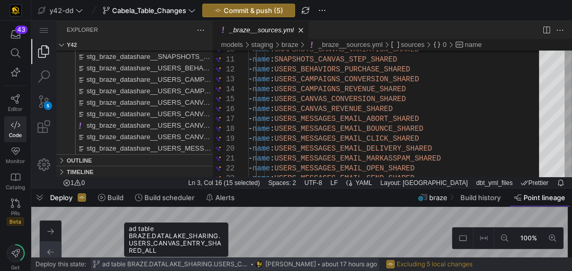
click at [203, 266] on span "ad table BRAZE.DATALAKE_SHARING.USERS_CANVAS_ENTRY_SHARED_ALL" at bounding box center [175, 264] width 147 height 7
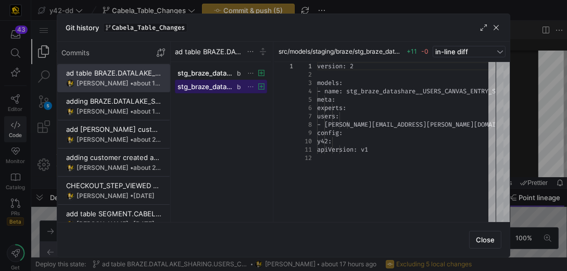
click at [216, 83] on span "stg_braze_datashare__USERS_CANVAS_ENTRY_SHARED_ALL.yml" at bounding box center [206, 86] width 57 height 8
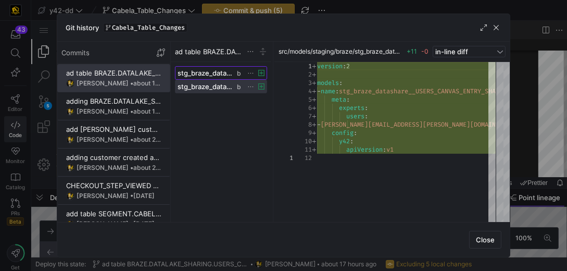
click at [214, 70] on span "stg_braze_datashare__USERS_CANVAS_ENTRY_SHARED_ALL.sql" at bounding box center [206, 73] width 57 height 8
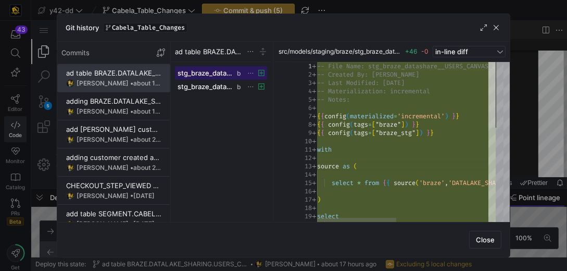
click at [489, 80] on div at bounding box center [492, 95] width 7 height 66
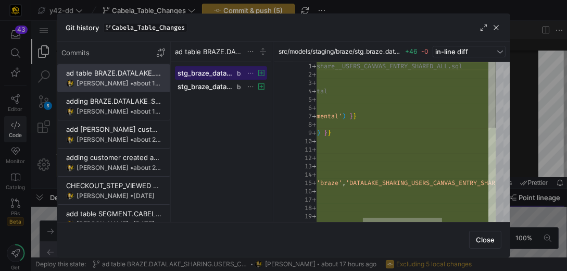
click at [434, 222] on div at bounding box center [402, 221] width 79 height 6
type textarea "with source as ( select * from {{ source('braze','DATALAKE_SHARING_USERS_CANVAS…"
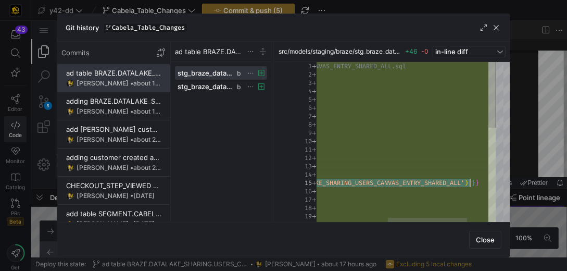
drag, startPoint x: 353, startPoint y: 180, endPoint x: 470, endPoint y: 182, distance: 116.7
click at [470, 182] on div ") select ID source as ( select * from { { source ( 'braze' , 'DATALAKE_SHARING_…" at bounding box center [351, 261] width 386 height 398
drag, startPoint x: 454, startPoint y: 180, endPoint x: 403, endPoint y: 180, distance: 51.6
click at [403, 180] on div ") select ID source as ( select * from { { source ( 'braze' , 'DATALAKE_SHARING_…" at bounding box center [351, 261] width 386 height 398
drag, startPoint x: 497, startPoint y: 27, endPoint x: 461, endPoint y: 8, distance: 40.6
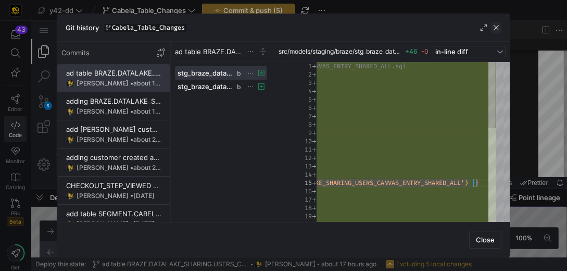
click at [497, 27] on span "button" at bounding box center [496, 27] width 10 height 10
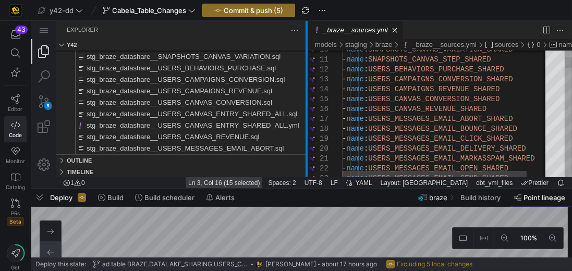
drag, startPoint x: 213, startPoint y: 170, endPoint x: 307, endPoint y: 178, distance: 94.2
click at [307, 178] on div "_braze__sources.yml - y42 - Code - OSS - y42 5 Explorer y42 stg_braze_datashare…" at bounding box center [301, 105] width 540 height 168
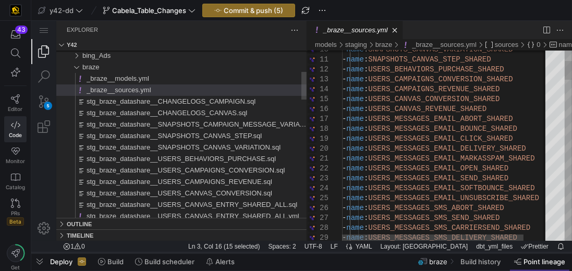
drag, startPoint x: 202, startPoint y: 190, endPoint x: 195, endPoint y: 254, distance: 65.0
click at [195, 254] on div at bounding box center [301, 253] width 540 height 4
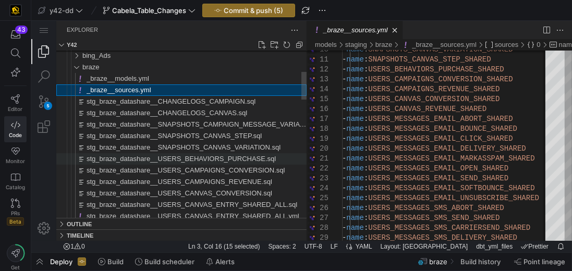
click at [208, 159] on span "stg_braze_datashare__USERS_BEHAVIORS_PURCHASE.sql" at bounding box center [180, 159] width 189 height 8
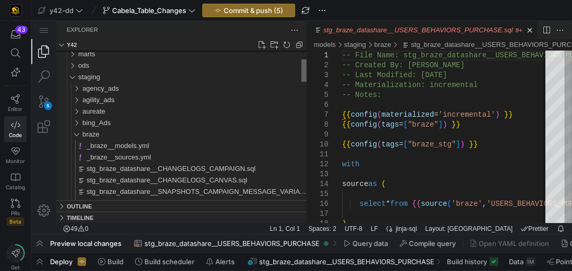
click at [304, 71] on div "Files Explorer" at bounding box center [303, 70] width 5 height 22
click at [219, 140] on div "_braze__models.yml" at bounding box center [196, 145] width 220 height 11
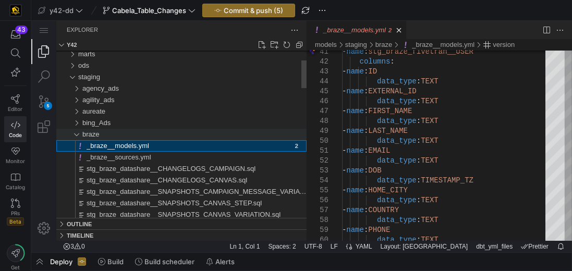
click at [214, 133] on div "braze" at bounding box center [194, 134] width 224 height 11
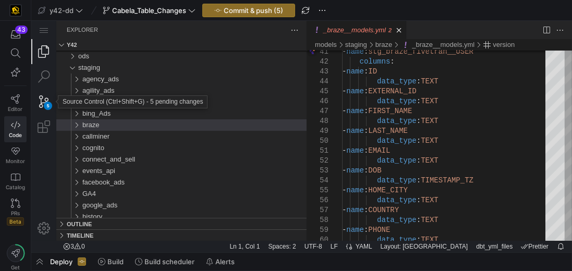
click at [44, 100] on div "5" at bounding box center [43, 101] width 25 height 25
